Goal: Information Seeking & Learning: Learn about a topic

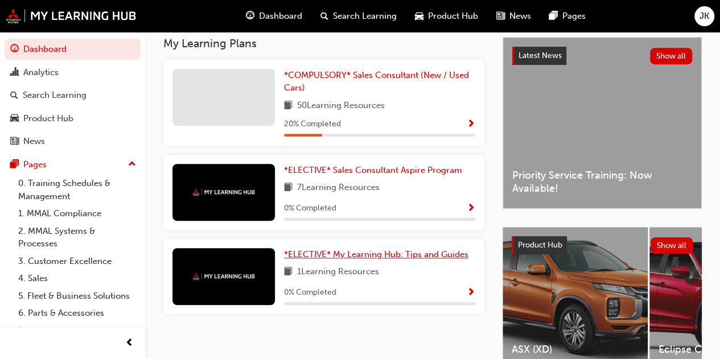
scroll to position [228, 0]
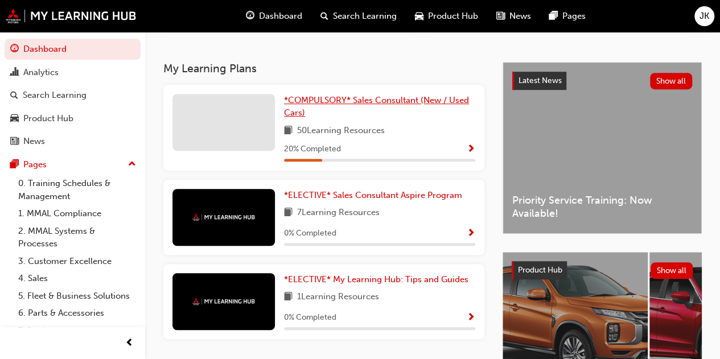
click at [350, 104] on span "*COMPULSORY* Sales Consultant (New / Used Cars)" at bounding box center [376, 106] width 185 height 23
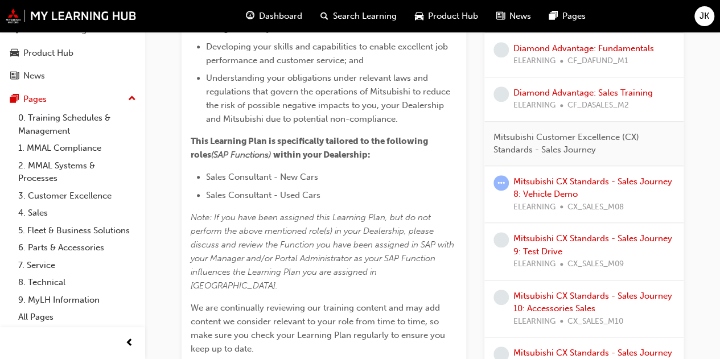
scroll to position [341, 0]
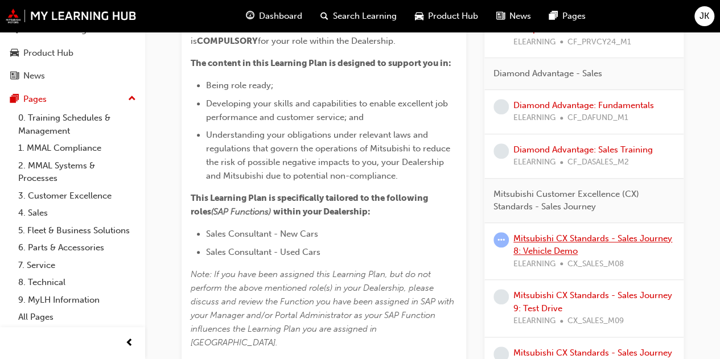
click at [554, 234] on link "Mitsubishi CX Standards - Sales Journey 8: Vehicle Demo" at bounding box center [592, 244] width 159 height 23
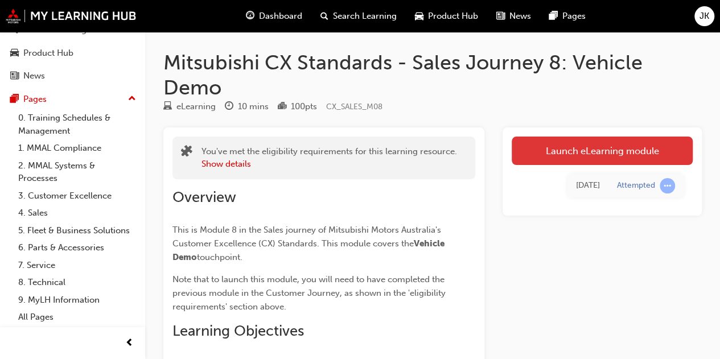
click at [568, 156] on link "Launch eLearning module" at bounding box center [602, 151] width 181 height 28
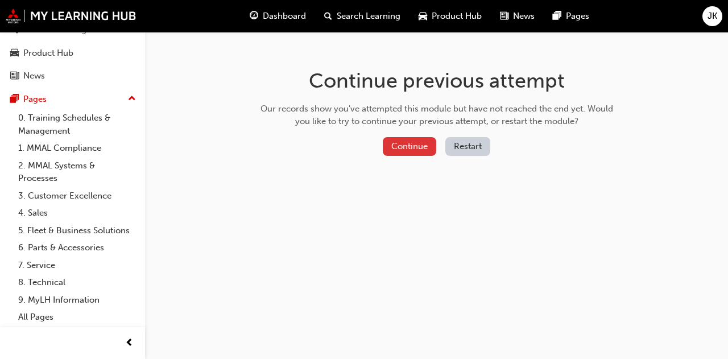
click at [419, 153] on button "Continue" at bounding box center [409, 146] width 53 height 19
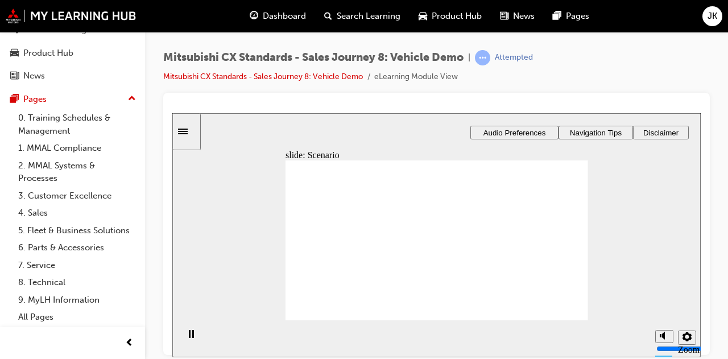
click at [193, 135] on div "Sidebar Toggle" at bounding box center [186, 131] width 19 height 9
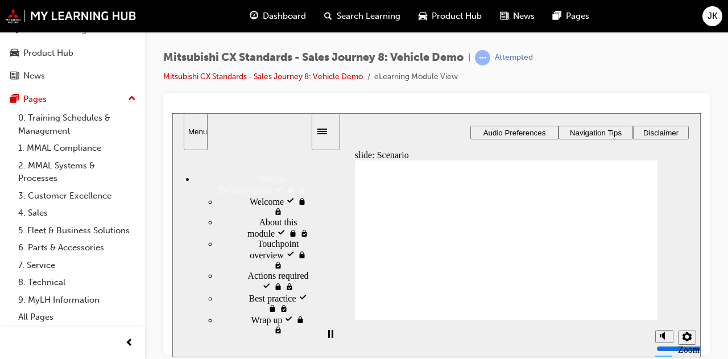
click at [218, 195] on div "Welcome visited Welcome" at bounding box center [264, 206] width 93 height 22
click at [225, 221] on div "About this module visited About this module" at bounding box center [264, 228] width 93 height 22
click at [258, 240] on span "Touchpoint overview visited" at bounding box center [284, 253] width 53 height 31
click at [248, 270] on span "Actions required visited" at bounding box center [279, 280] width 63 height 20
click at [249, 292] on span "Best practice visited" at bounding box center [280, 302] width 62 height 20
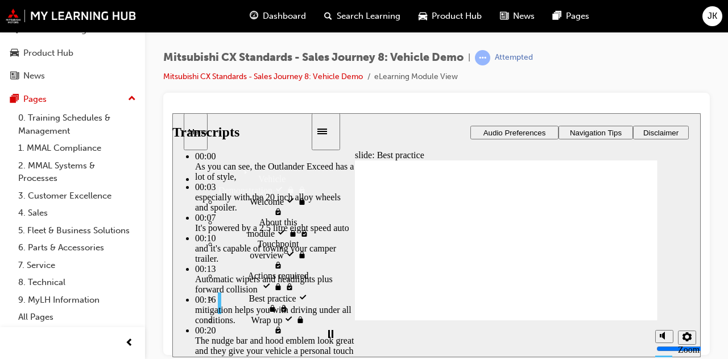
type input "2"
type input "4"
type input "2"
type input "4"
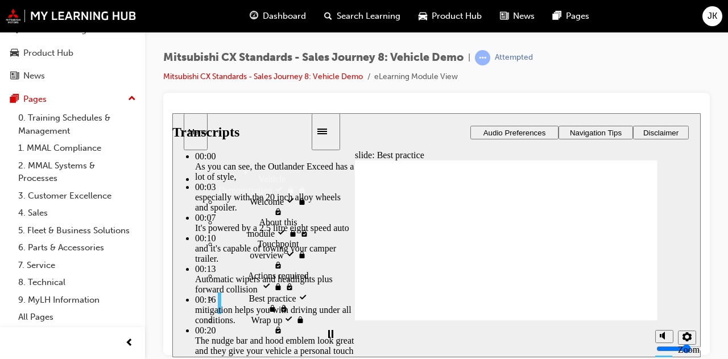
type input "3"
type input "4"
type input "3"
type input "4"
type input "3"
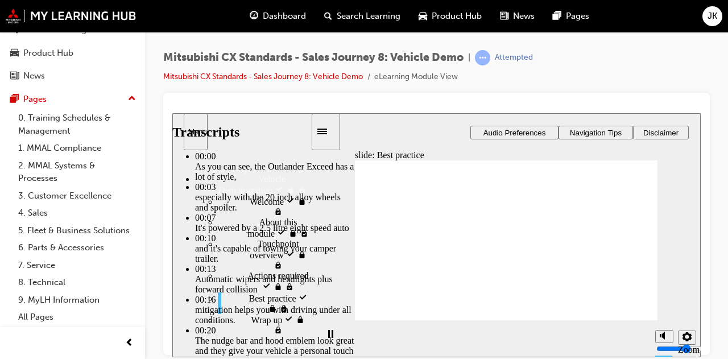
type input "4"
type input "3"
type input "4"
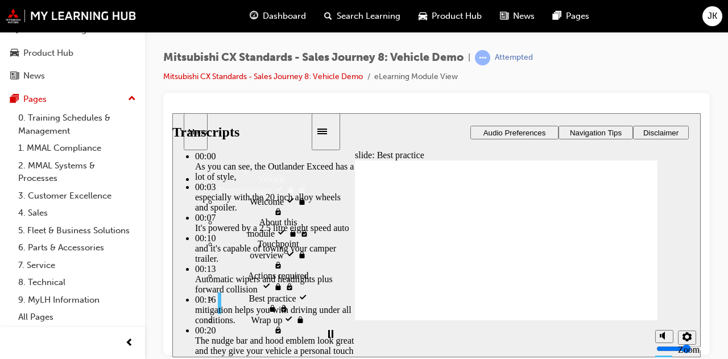
type input "4"
type input "5"
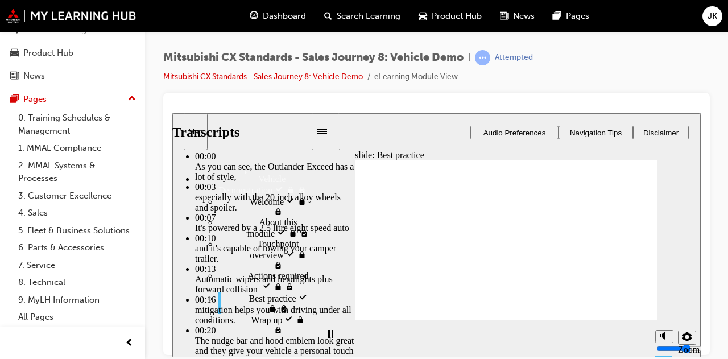
type input "4"
type input "5"
type input "4"
type input "5"
type input "4"
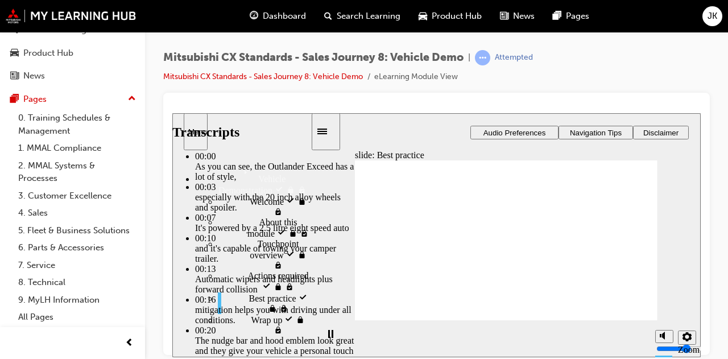
type input "5"
type input "4"
type input "5"
type input "4"
type input "6"
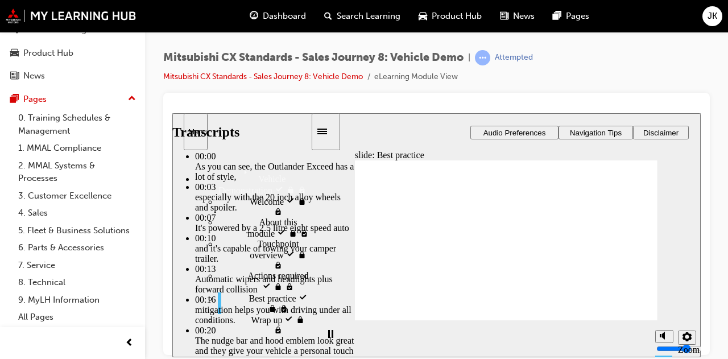
type input "4"
type input "6"
type input "4"
type input "6"
type input "4"
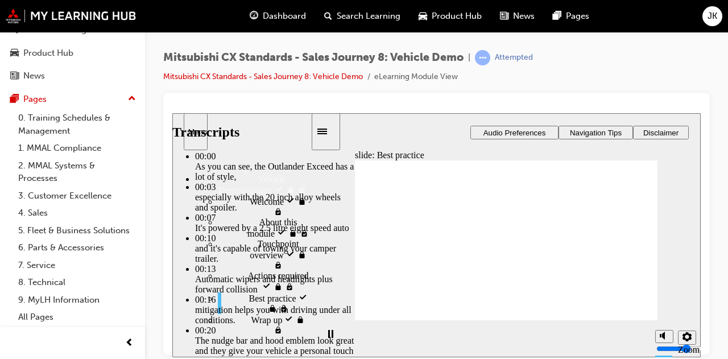
type input "6"
type input "4"
type input "7"
type input "4"
type input "7"
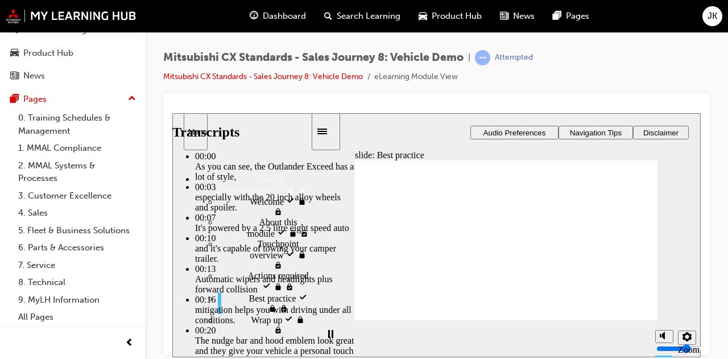
type input "4"
type input "7"
type input "4"
type input "8"
type input "4"
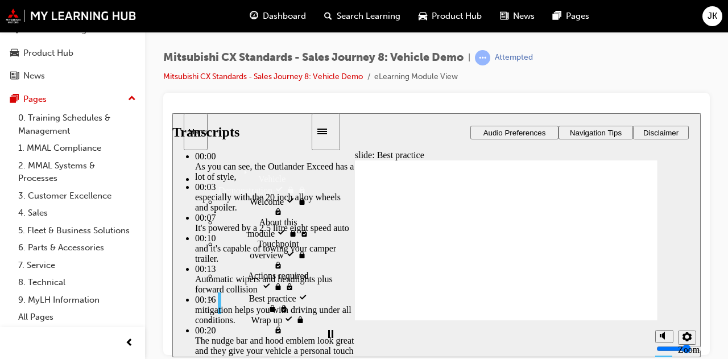
type input "8"
type input "4"
type input "8"
type input "4"
type input "8"
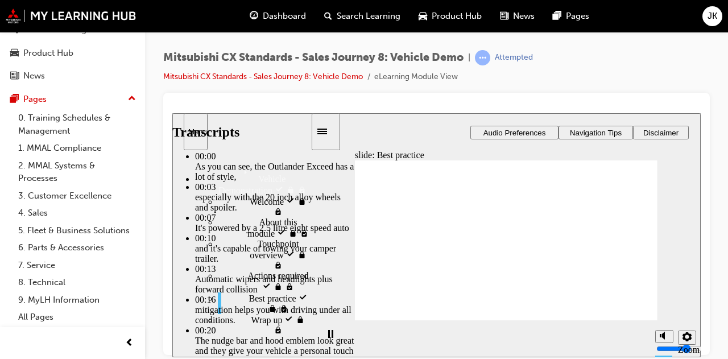
type input "4"
type input "9"
type input "4"
type input "9"
type input "4"
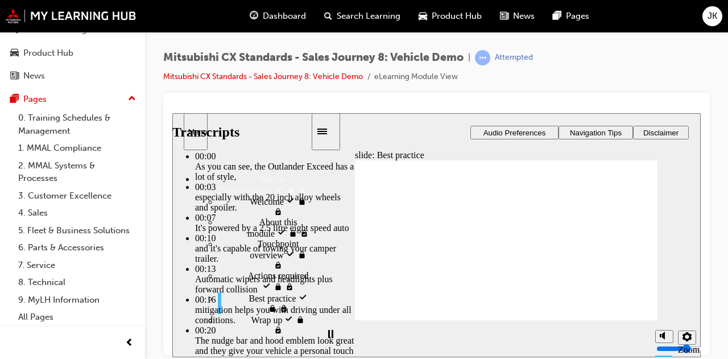
type input "9"
type input "4"
type input "9"
type input "4"
type input "10"
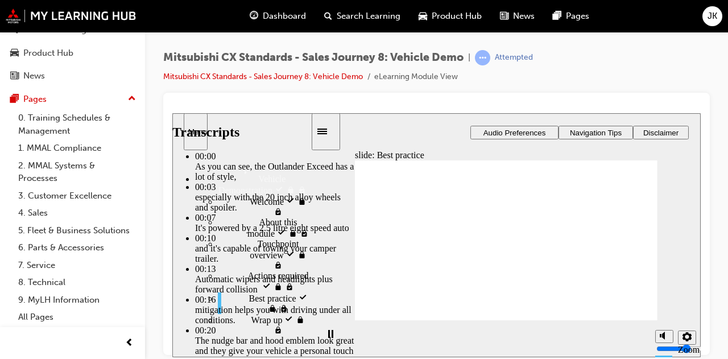
type input "4"
type input "10"
type input "4"
type input "10"
type input "4"
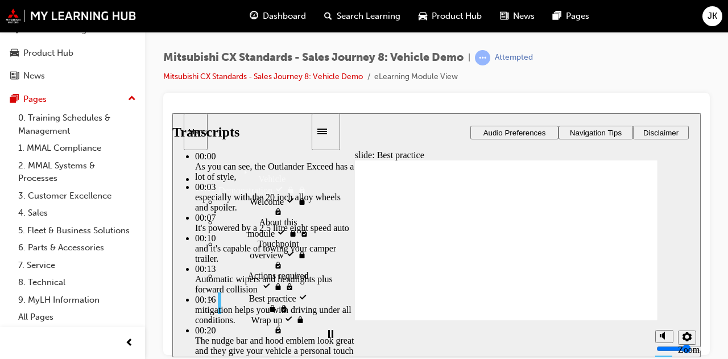
type input "10"
type input "4"
type input "11"
type input "4"
type input "11"
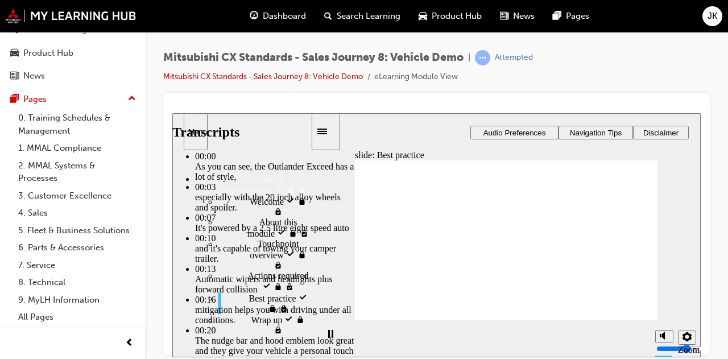
type input "4"
type input "11"
type input "4"
type input "12"
type input "4"
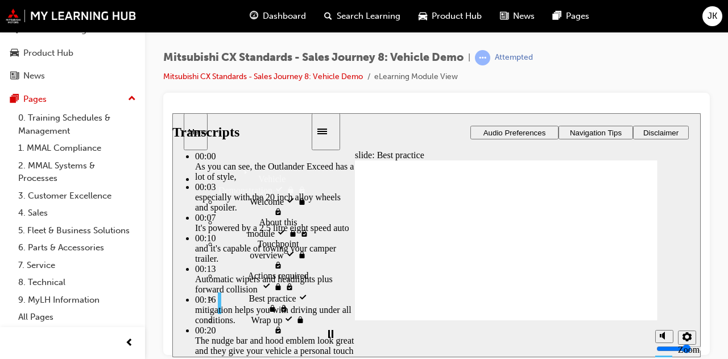
type input "12"
type input "4"
type input "12"
type input "4"
type input "12"
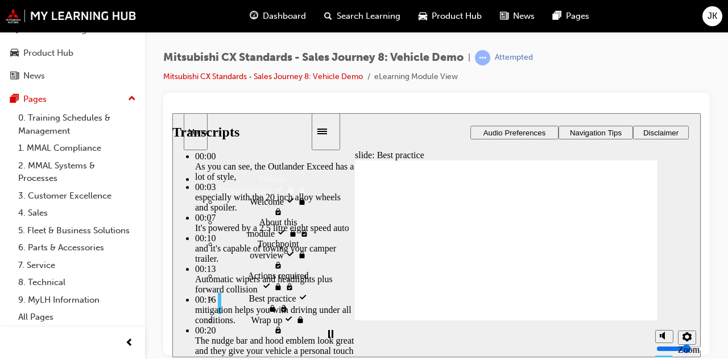
type input "4"
type input "13"
type input "4"
type input "13"
type input "4"
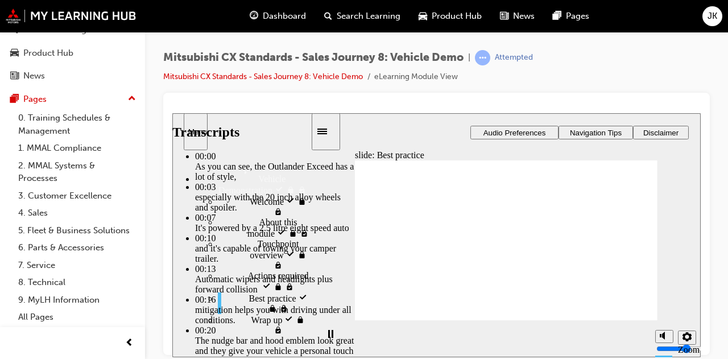
type input "13"
type input "4"
type input "13"
type input "4"
type input "14"
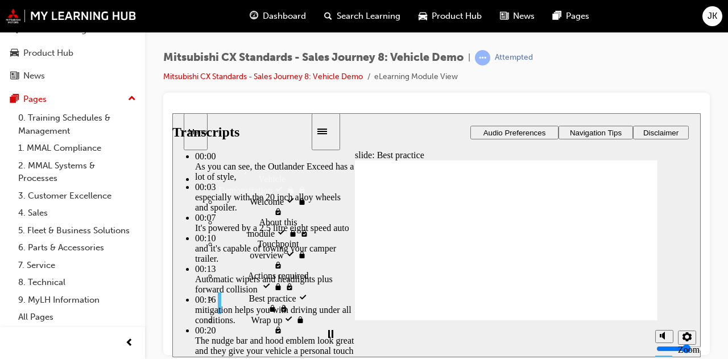
type input "4"
type input "14"
type input "4"
type input "14"
type input "4"
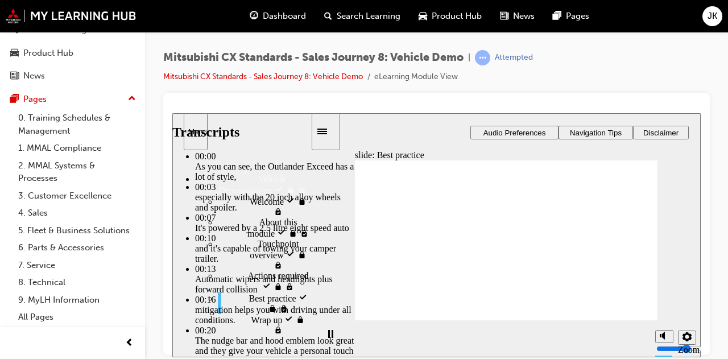
type input "14"
type input "4"
type input "15"
type input "4"
type input "15"
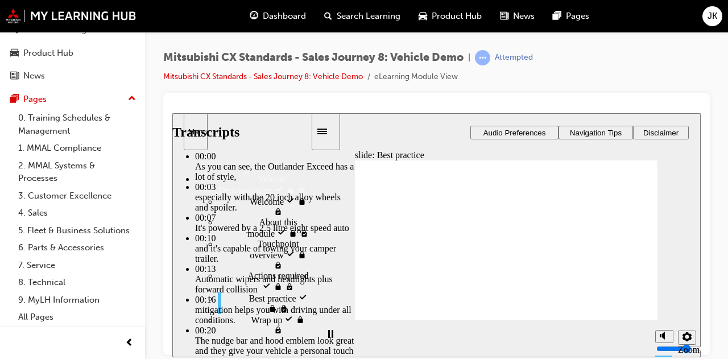
type input "4"
type input "15"
type input "4"
type input "15"
type input "4"
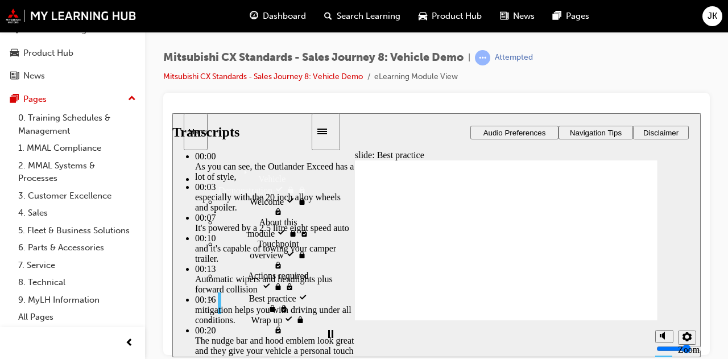
type input "16"
type input "4"
type input "16"
type input "4"
type input "16"
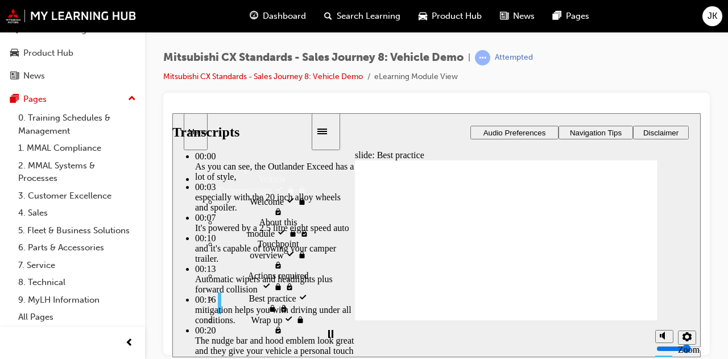
type input "4"
type input "17"
type input "4"
type input "17"
type input "4"
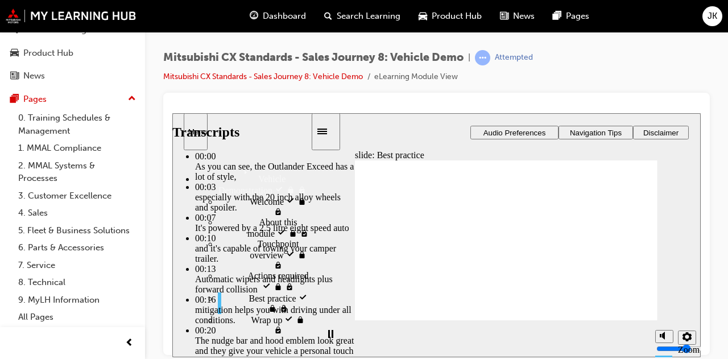
type input "17"
type input "4"
type input "17"
type input "4"
type input "18"
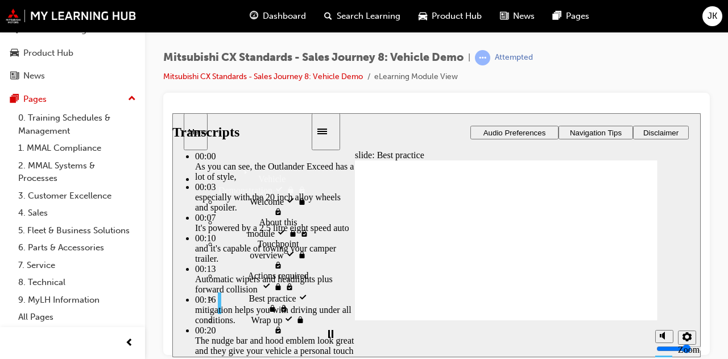
type input "4"
type input "18"
type input "4"
type input "18"
type input "4"
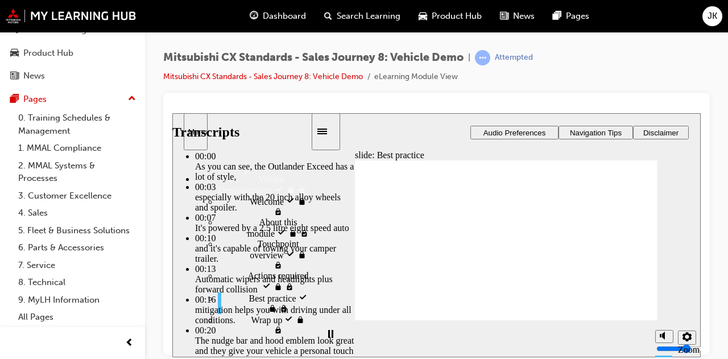
type input "18"
type input "4"
type input "19"
type input "4"
type input "19"
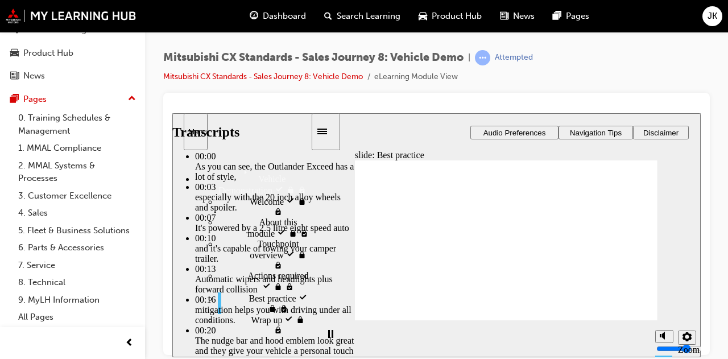
type input "4"
type input "19"
type input "4"
type input "19"
type input "4"
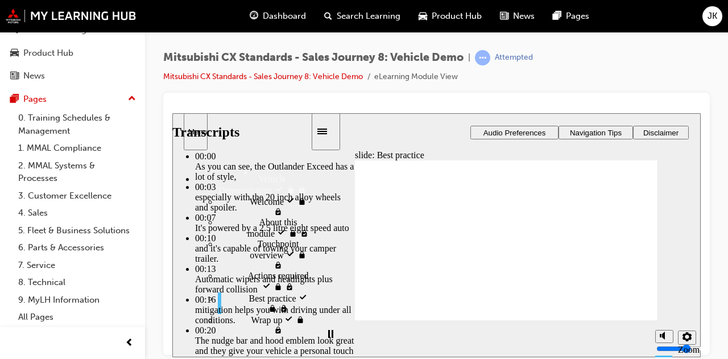
type input "20"
type input "4"
type input "20"
type input "4"
type input "20"
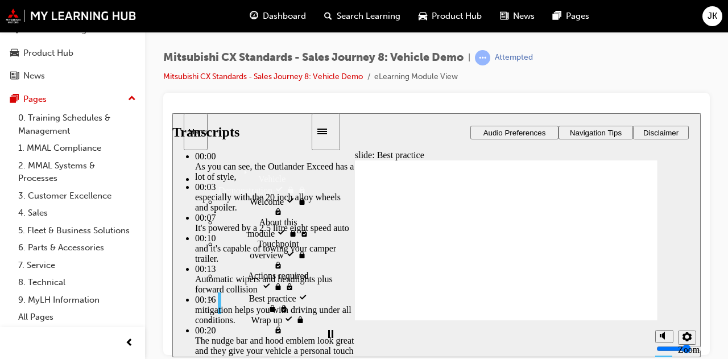
type input "4"
type input "21"
type input "4"
type input "21"
type input "4"
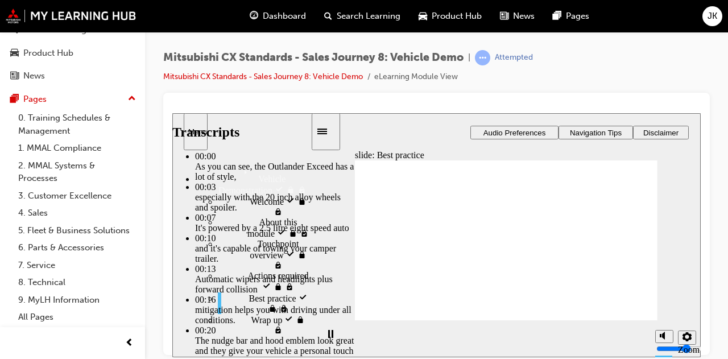
type input "21"
type input "4"
type input "21"
type input "4"
type input "22"
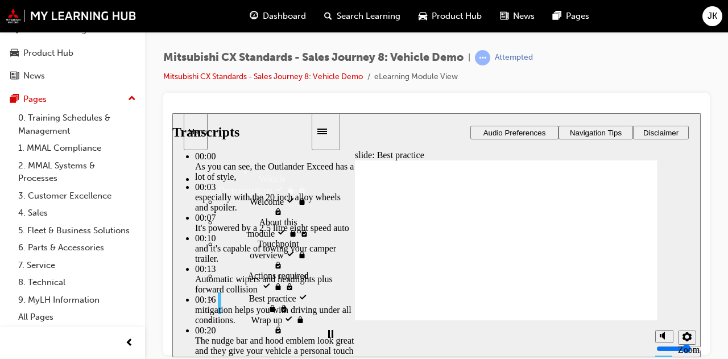
type input "4"
type input "22"
type input "4"
type input "22"
type input "4"
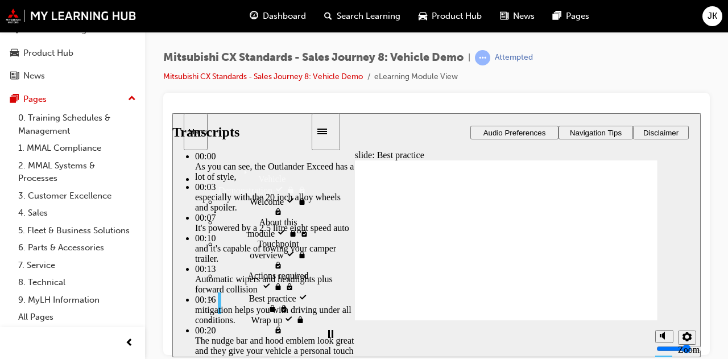
type input "22"
type input "4"
type input "23"
type input "4"
type input "23"
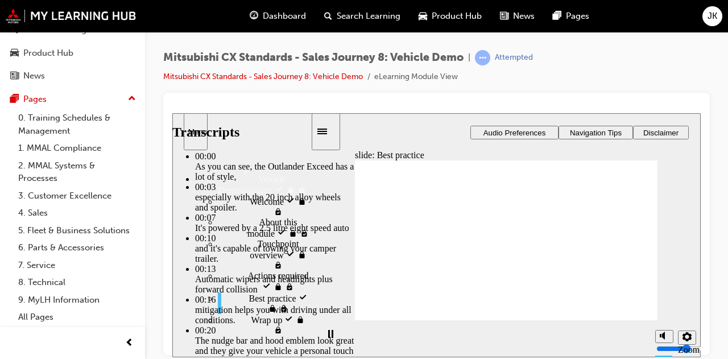
type input "4"
type input "23"
type input "4"
type input "23"
type input "4"
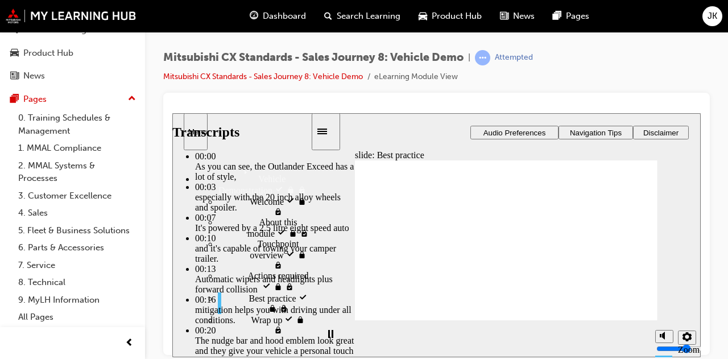
type input "24"
type input "4"
type input "24"
type input "4"
type input "24"
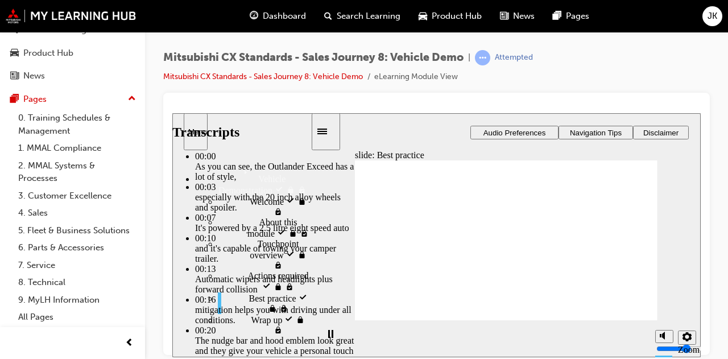
type input "4"
type input "25"
type input "4"
type input "25"
type input "4"
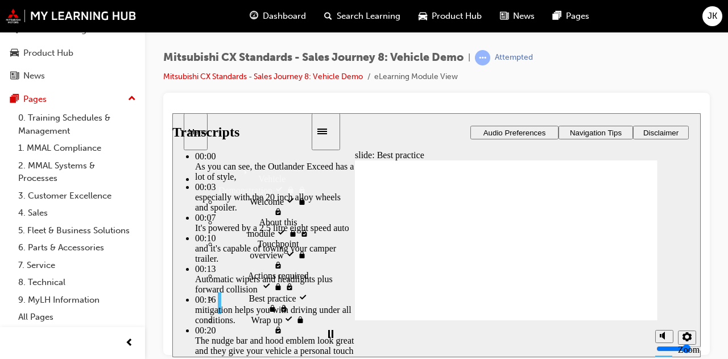
type input "25"
type input "4"
type input "25"
type input "4"
type input "26"
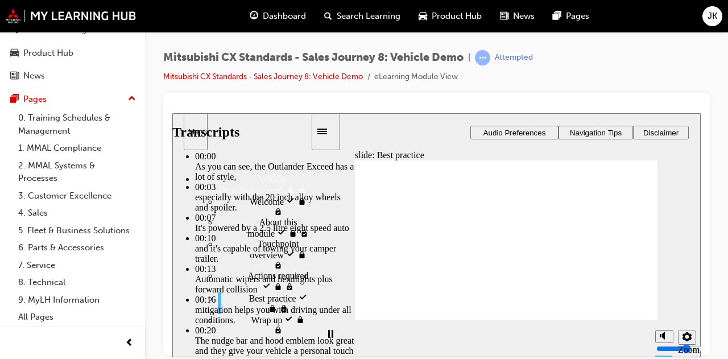
type input "4"
type input "26"
type input "4"
type input "26"
type input "4"
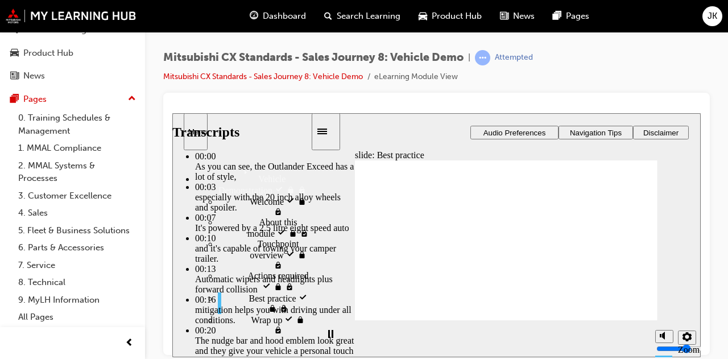
type input "26"
type input "4"
type input "27"
type input "4"
type input "27"
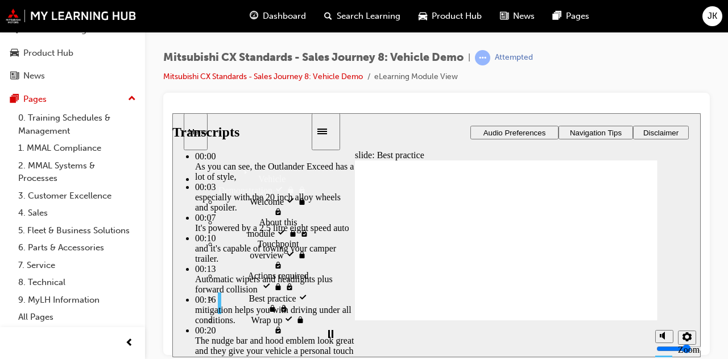
type input "4"
type input "27"
type input "4"
type input "27"
type input "4"
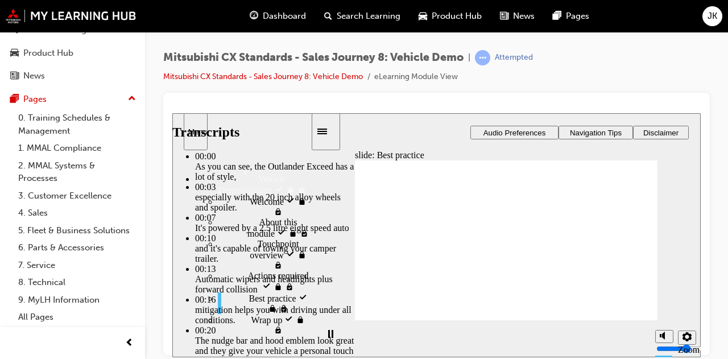
type input "28"
type input "4"
type input "28"
type input "4"
type input "28"
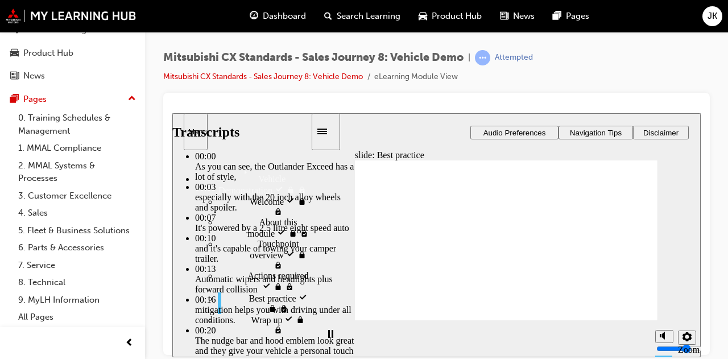
type input "4"
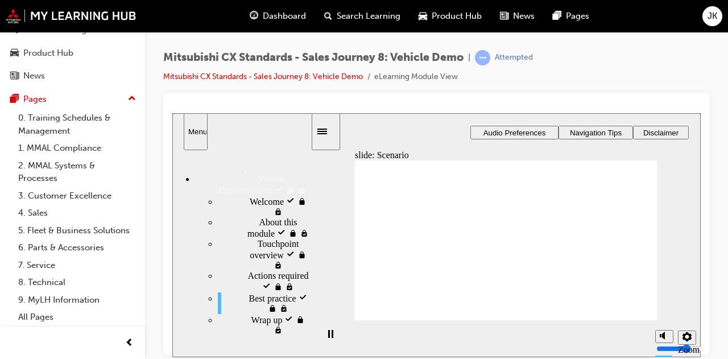
drag, startPoint x: 417, startPoint y: 229, endPoint x: 423, endPoint y: 229, distance: 6.3
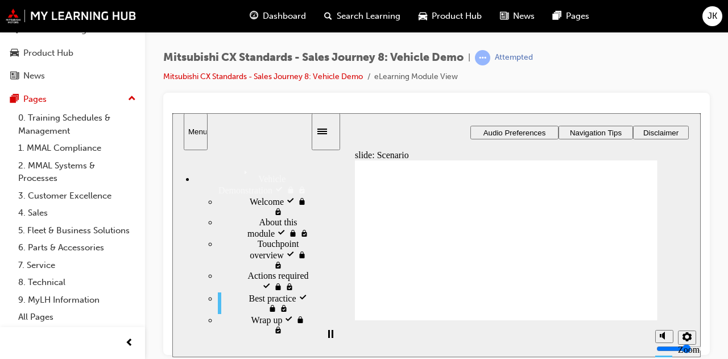
drag, startPoint x: 379, startPoint y: 310, endPoint x: 396, endPoint y: 307, distance: 17.3
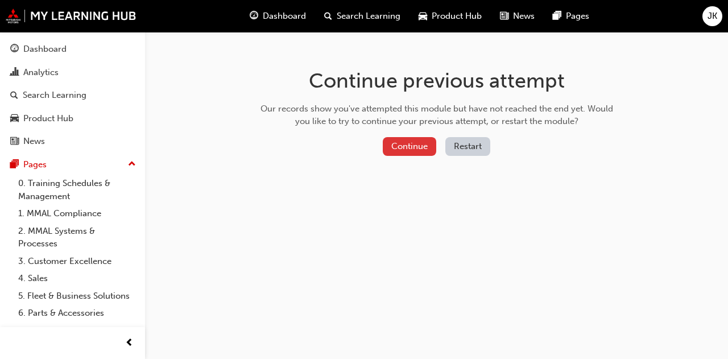
click at [413, 151] on button "Continue" at bounding box center [409, 146] width 53 height 19
